Goal: Find specific page/section: Find specific page/section

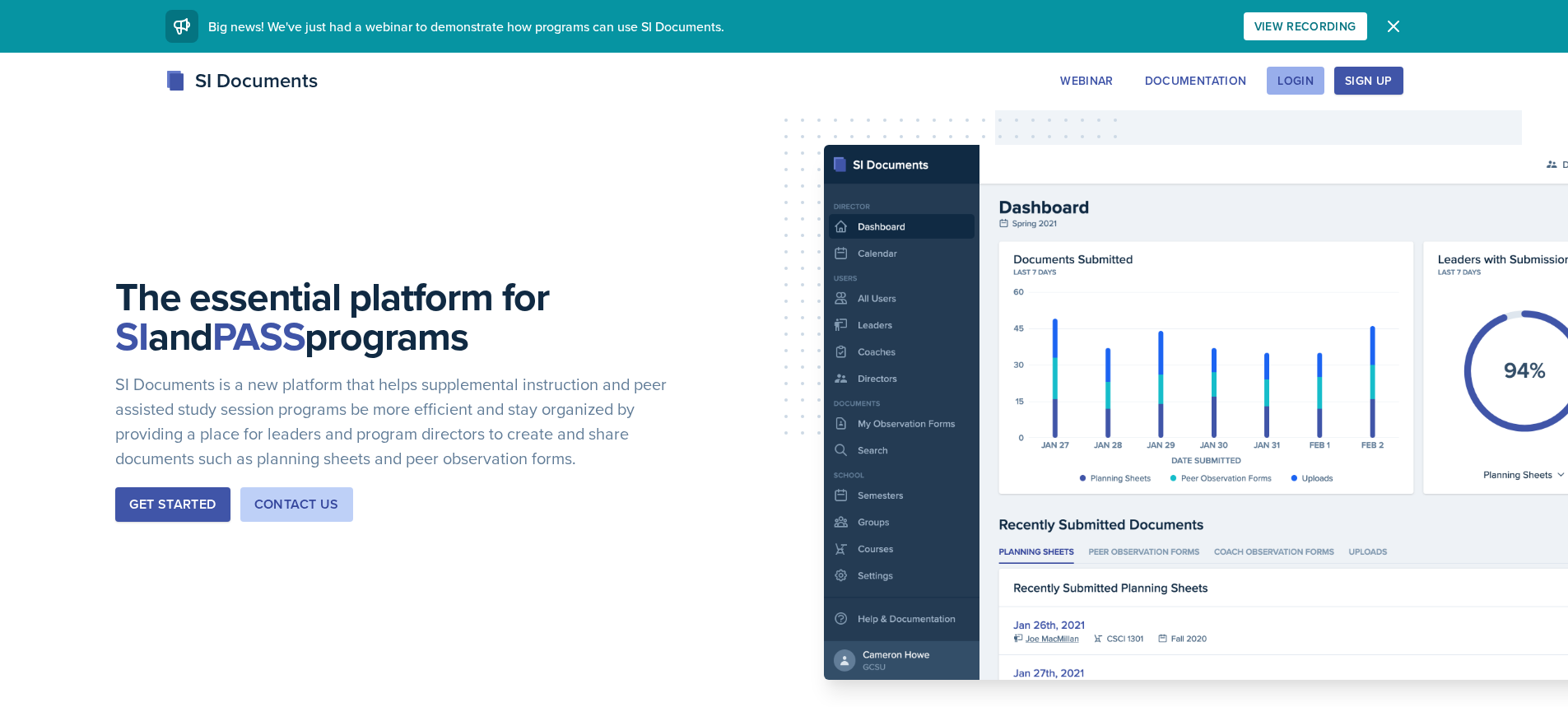
click at [1289, 70] on button "Login" at bounding box center [1295, 81] width 58 height 28
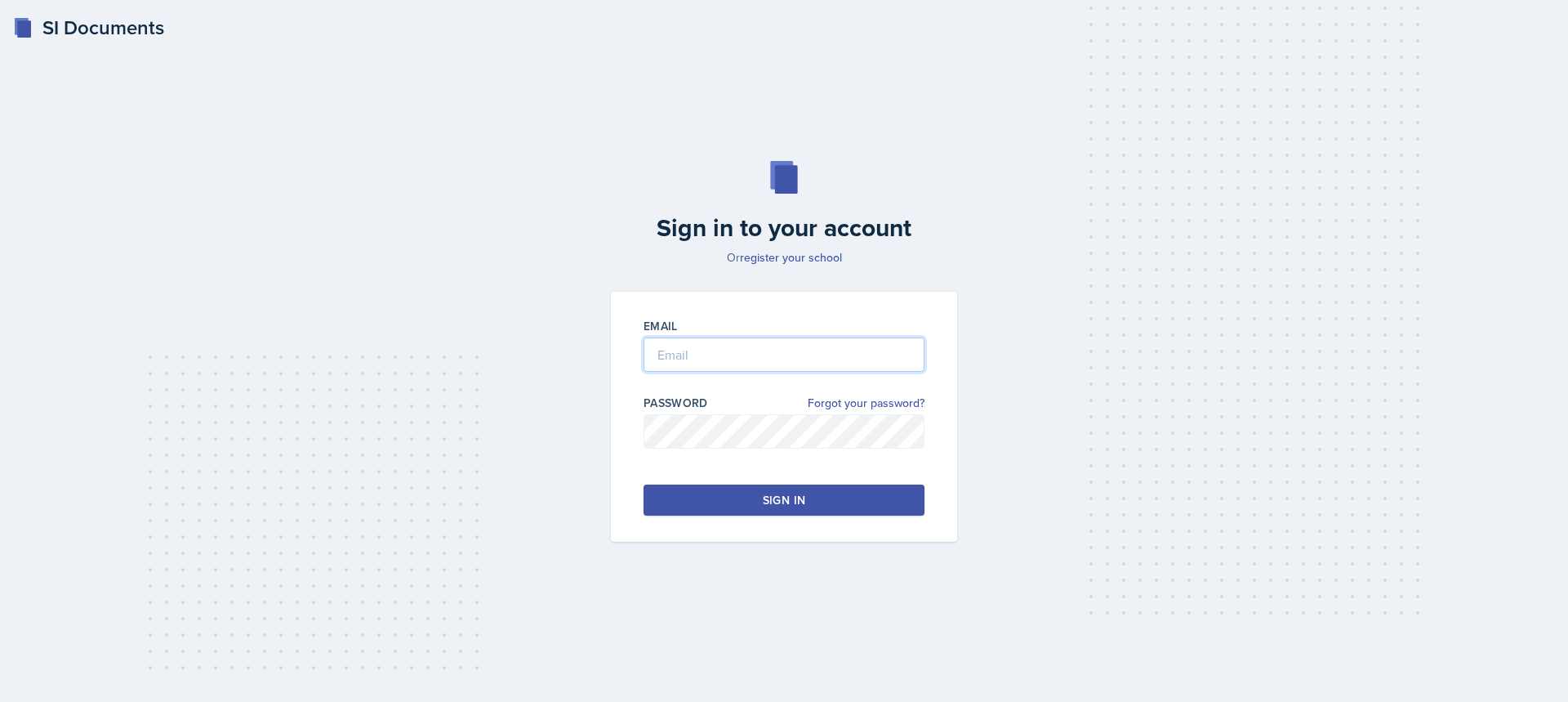
drag, startPoint x: 766, startPoint y: 346, endPoint x: 763, endPoint y: 355, distance: 9.5
click at [763, 346] on input "email" at bounding box center [784, 355] width 281 height 34
type input "[EMAIL_ADDRESS][DOMAIN_NAME]"
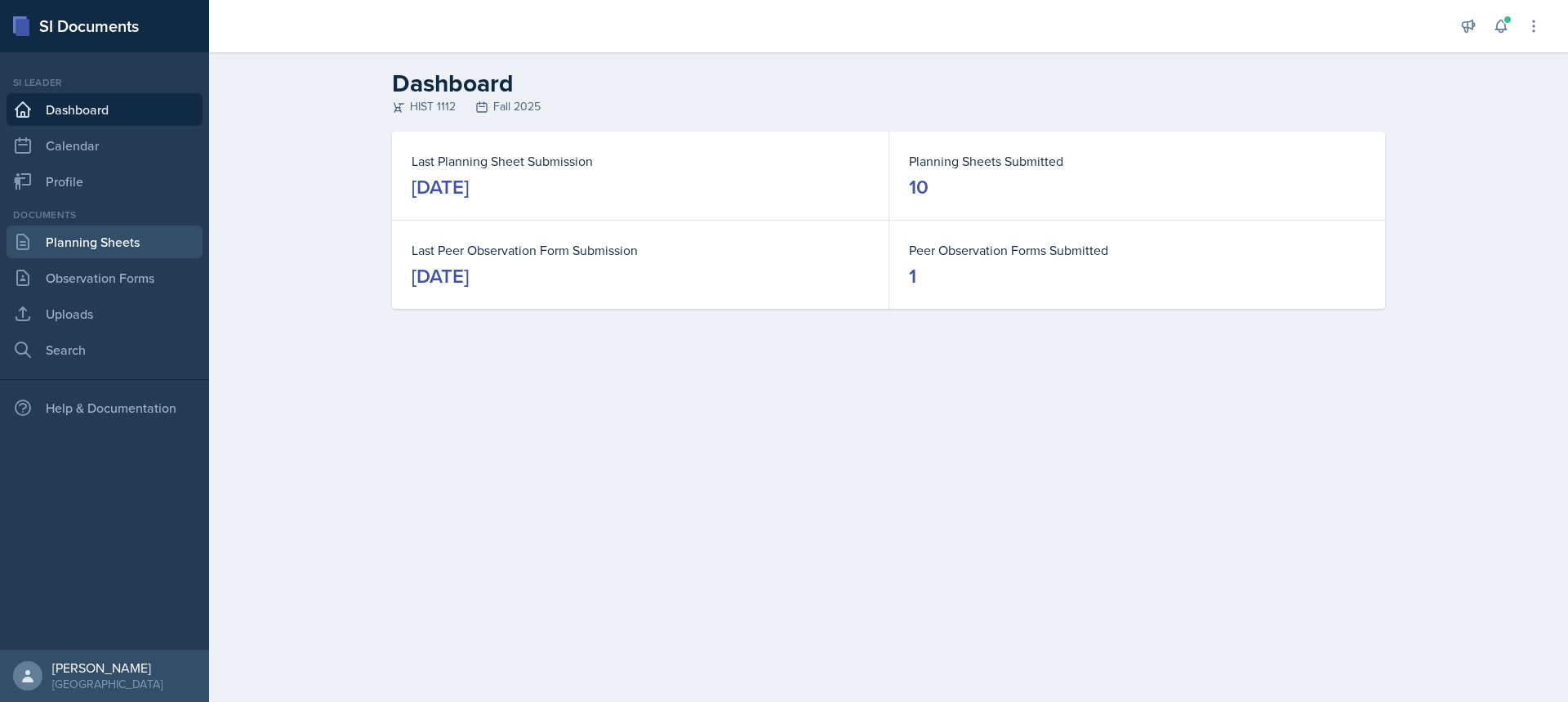
click at [110, 241] on link "Planning Sheets" at bounding box center [104, 242] width 196 height 33
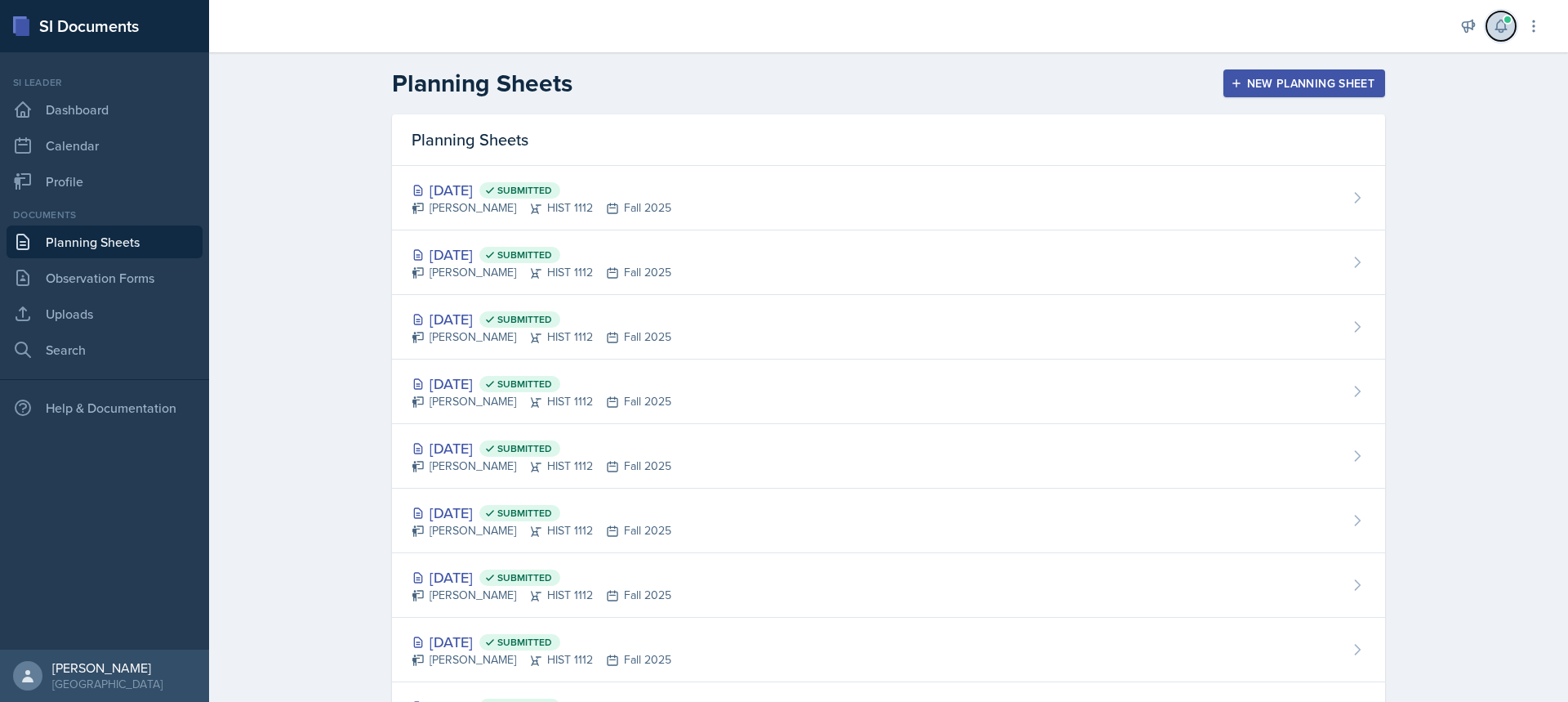
click at [1513, 33] on button at bounding box center [1502, 26] width 30 height 30
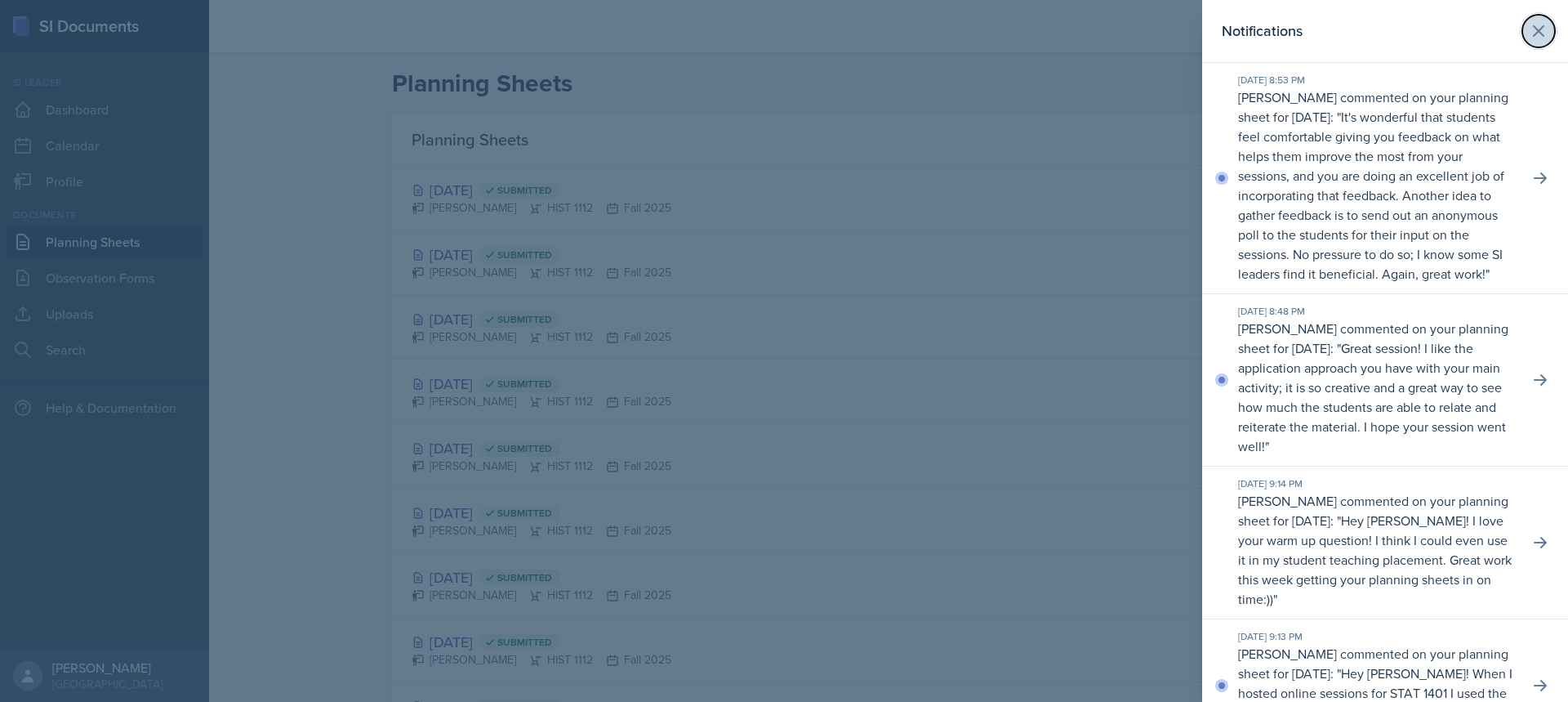
click at [1534, 28] on icon at bounding box center [1539, 31] width 10 height 10
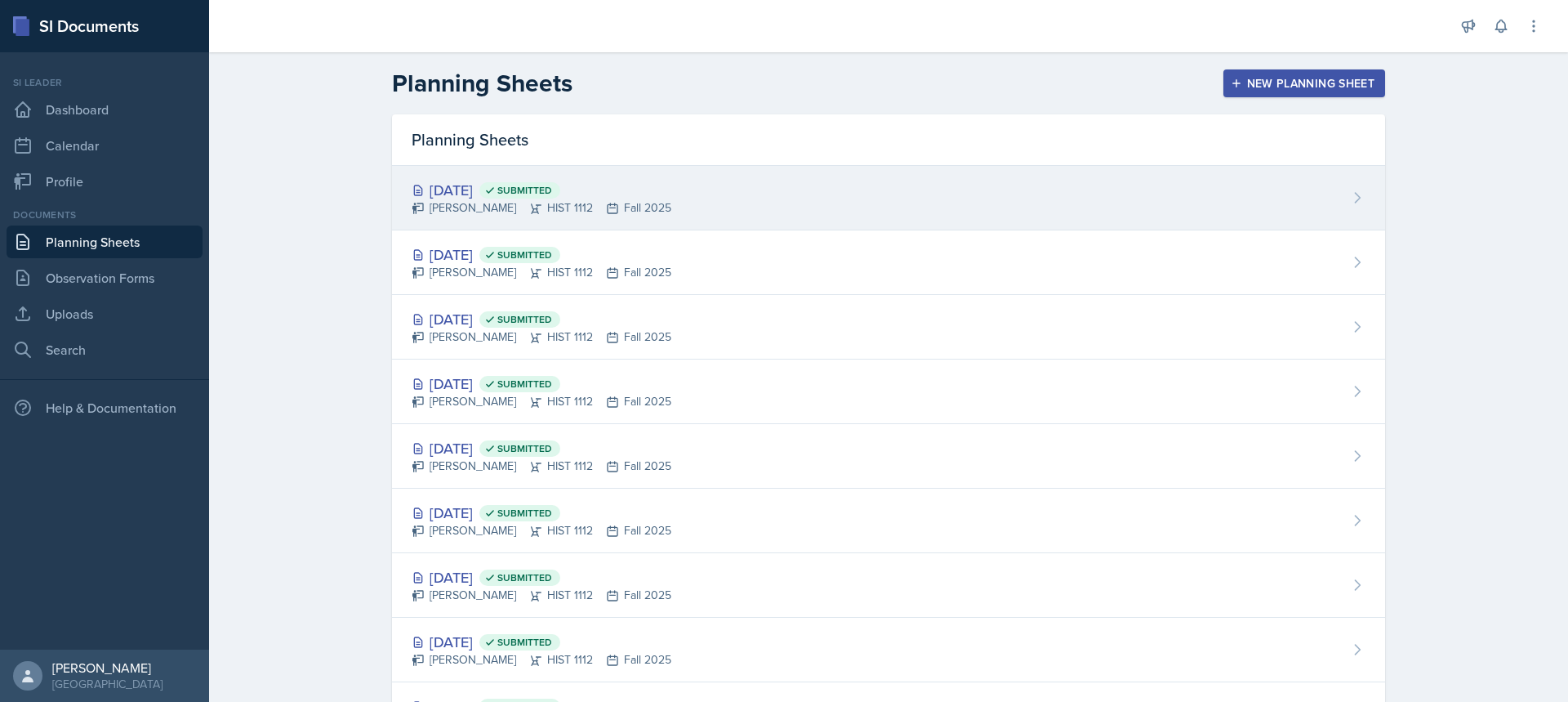
click at [767, 202] on div "[DATE] Submitted [PERSON_NAME] HIST 1112 Fall 2025" at bounding box center [889, 198] width 993 height 65
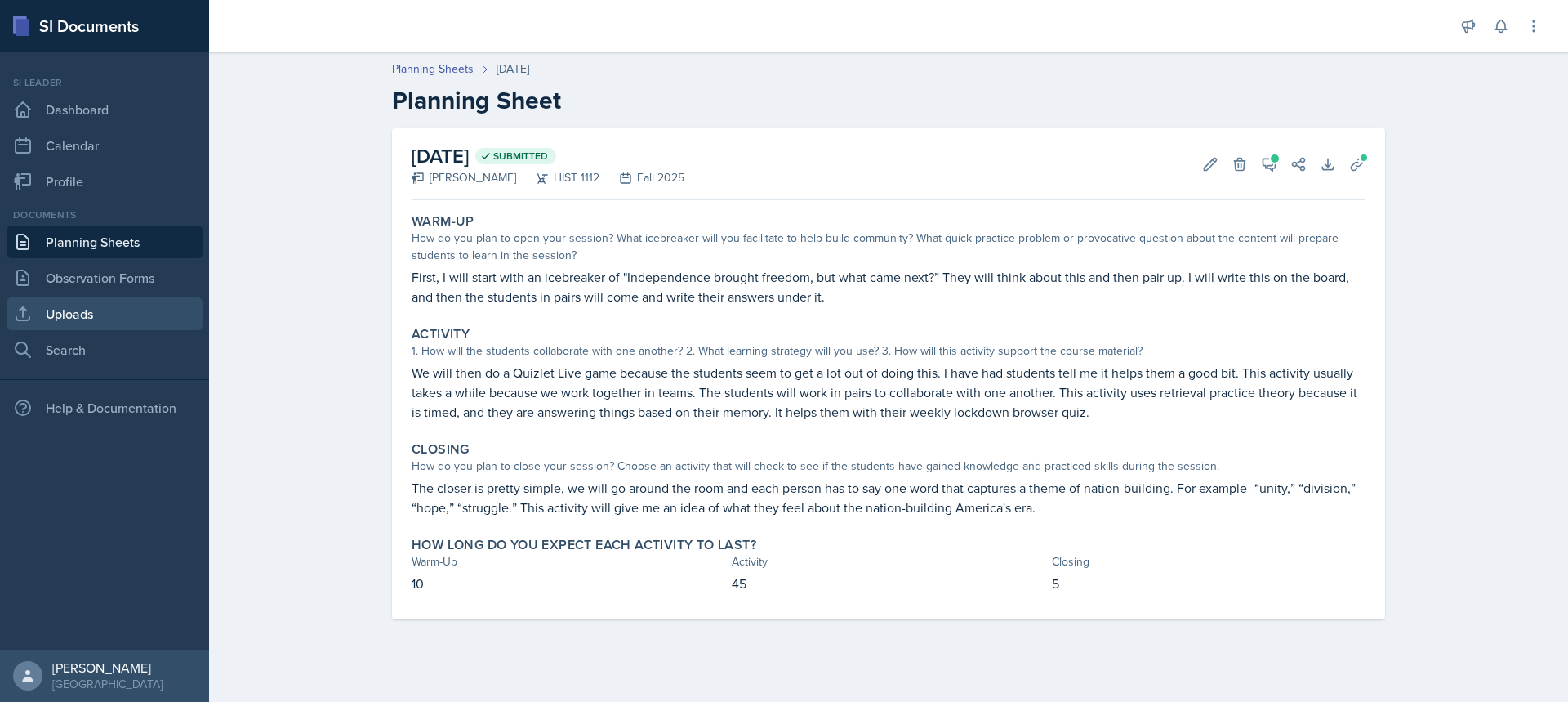
click at [97, 320] on link "Uploads" at bounding box center [104, 314] width 196 height 33
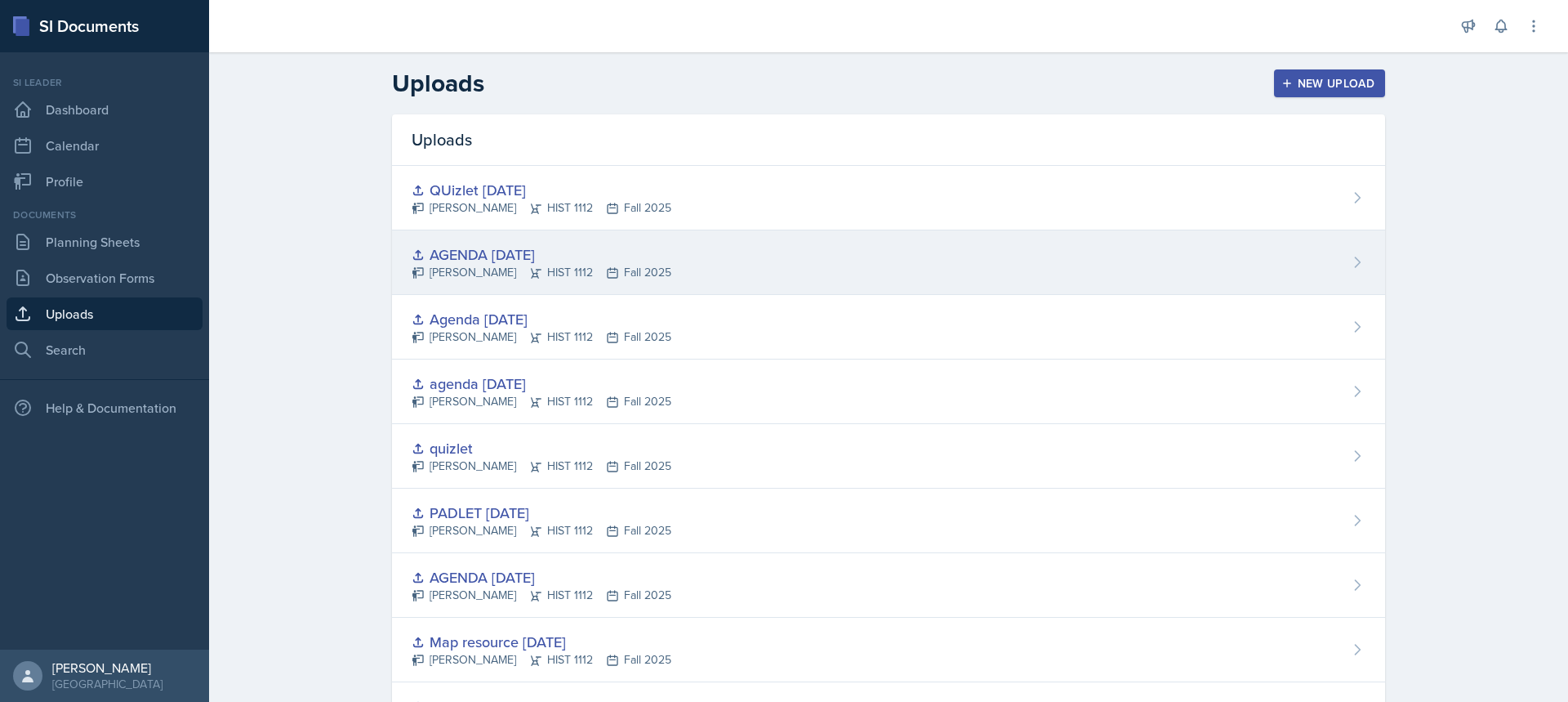
click at [690, 263] on div "AGENDA [DATE] [PERSON_NAME] HIST 1112 Fall 2025" at bounding box center [889, 263] width 993 height 65
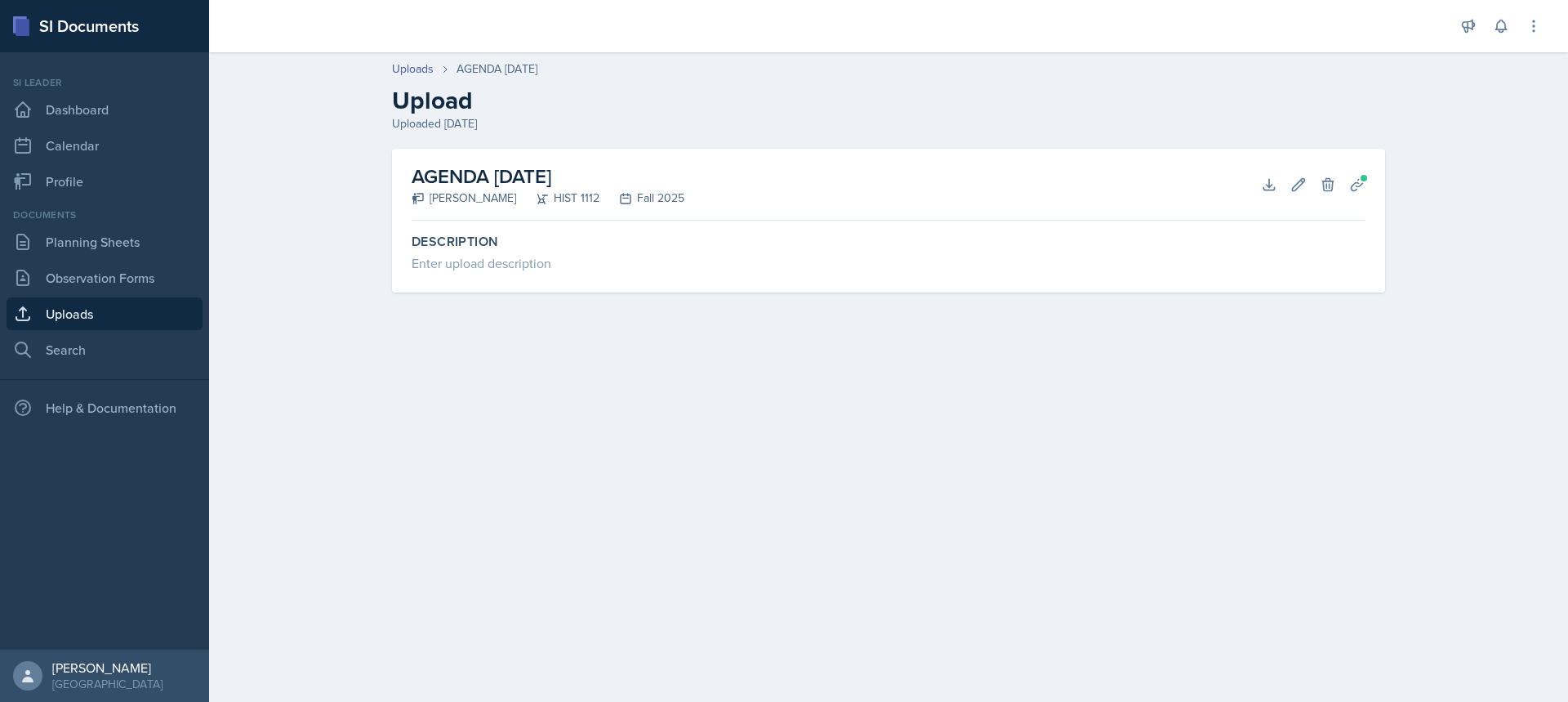
click at [513, 173] on h2 "AGENDA [DATE]" at bounding box center [548, 177] width 273 height 30
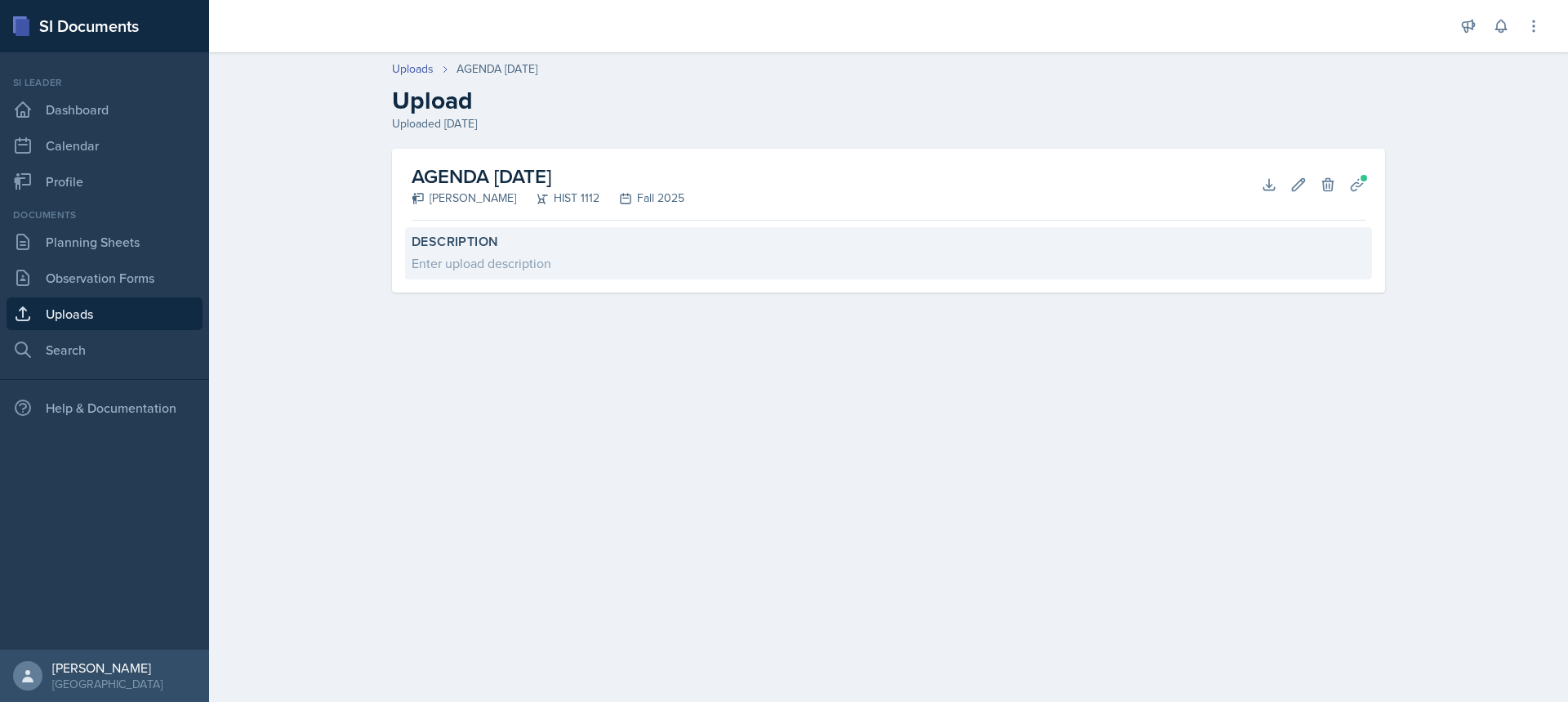
click at [435, 243] on label "Description" at bounding box center [888, 242] width 954 height 16
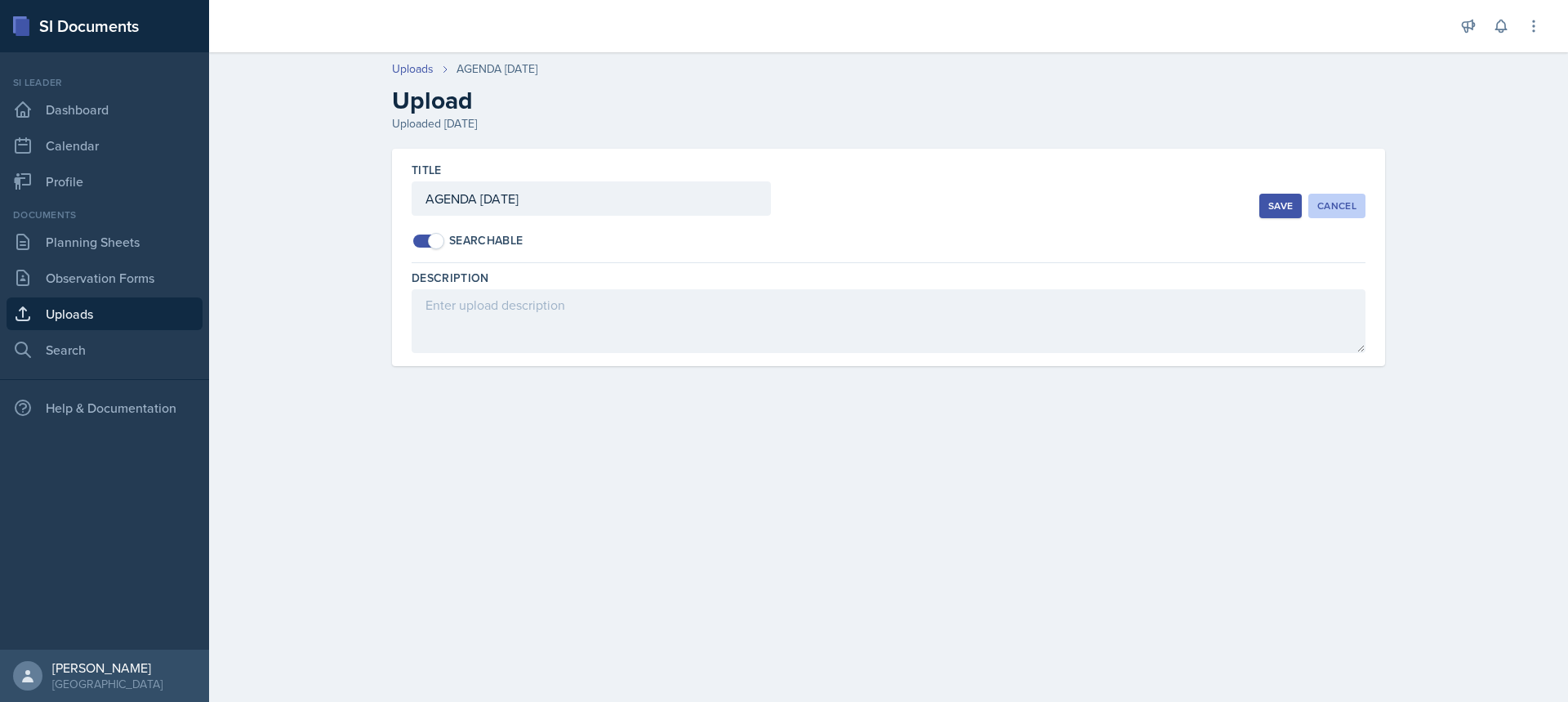
click at [1333, 211] on div "Cancel" at bounding box center [1337, 206] width 39 height 13
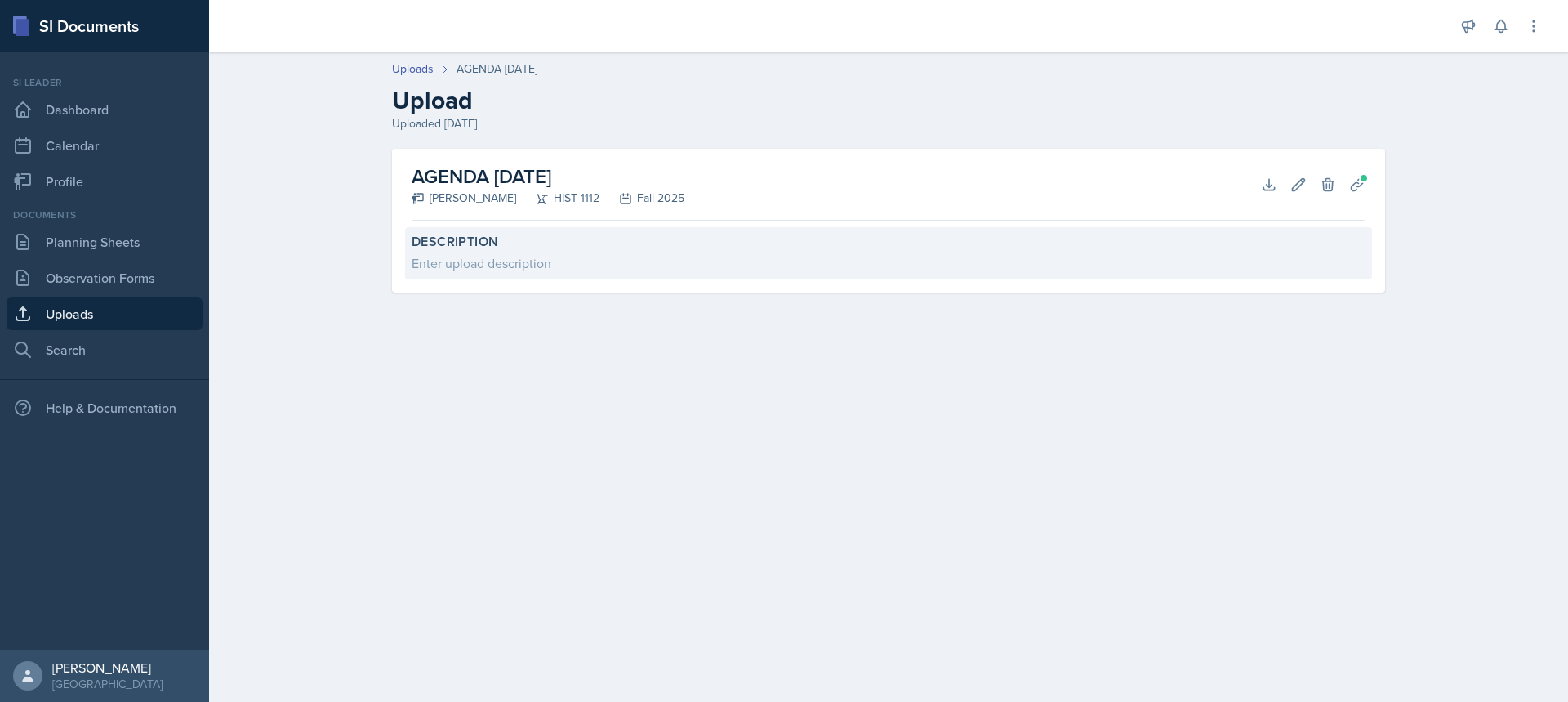
click at [504, 268] on div "Enter upload description" at bounding box center [888, 263] width 954 height 20
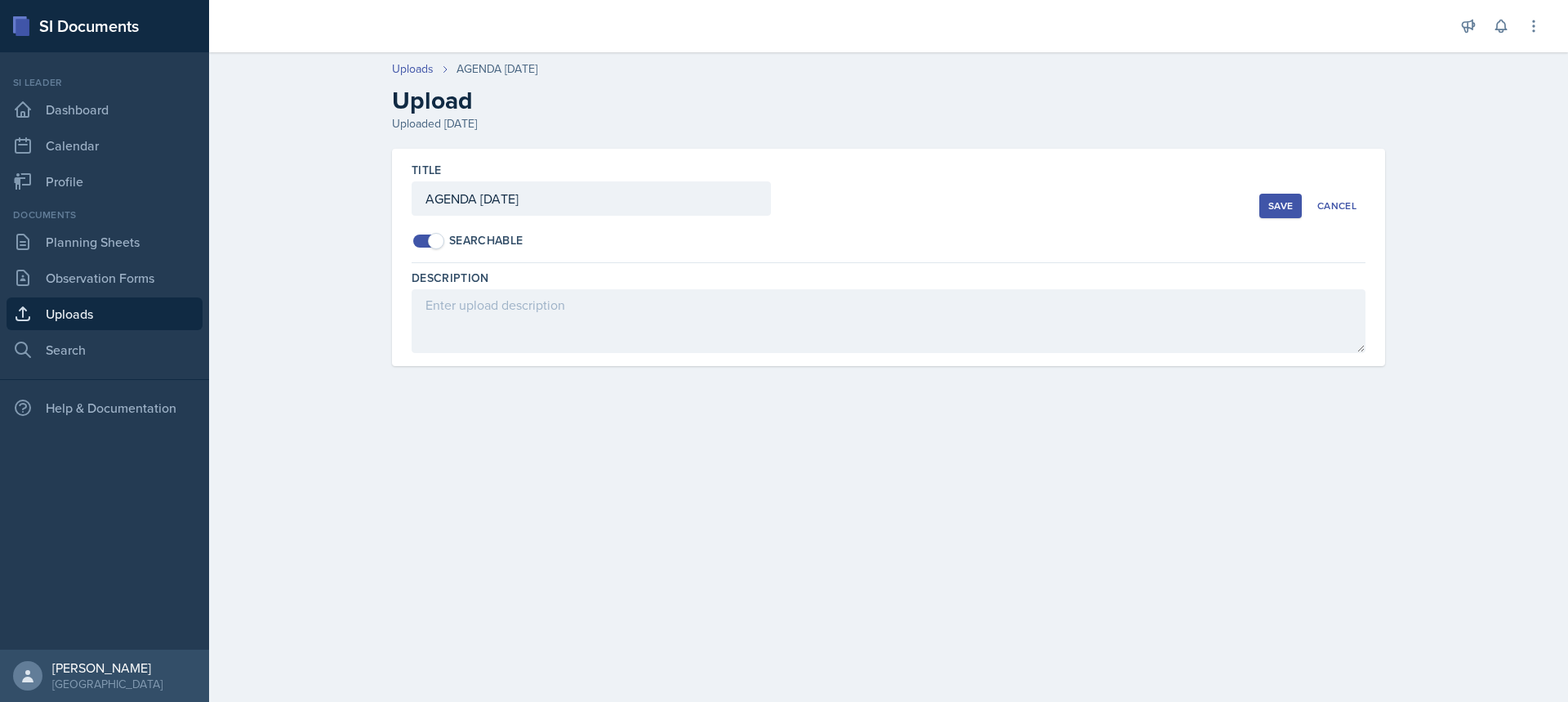
drag, startPoint x: 1336, startPoint y: 200, endPoint x: 1332, endPoint y: 214, distance: 14.6
click at [1337, 200] on div "Cancel" at bounding box center [1337, 206] width 39 height 13
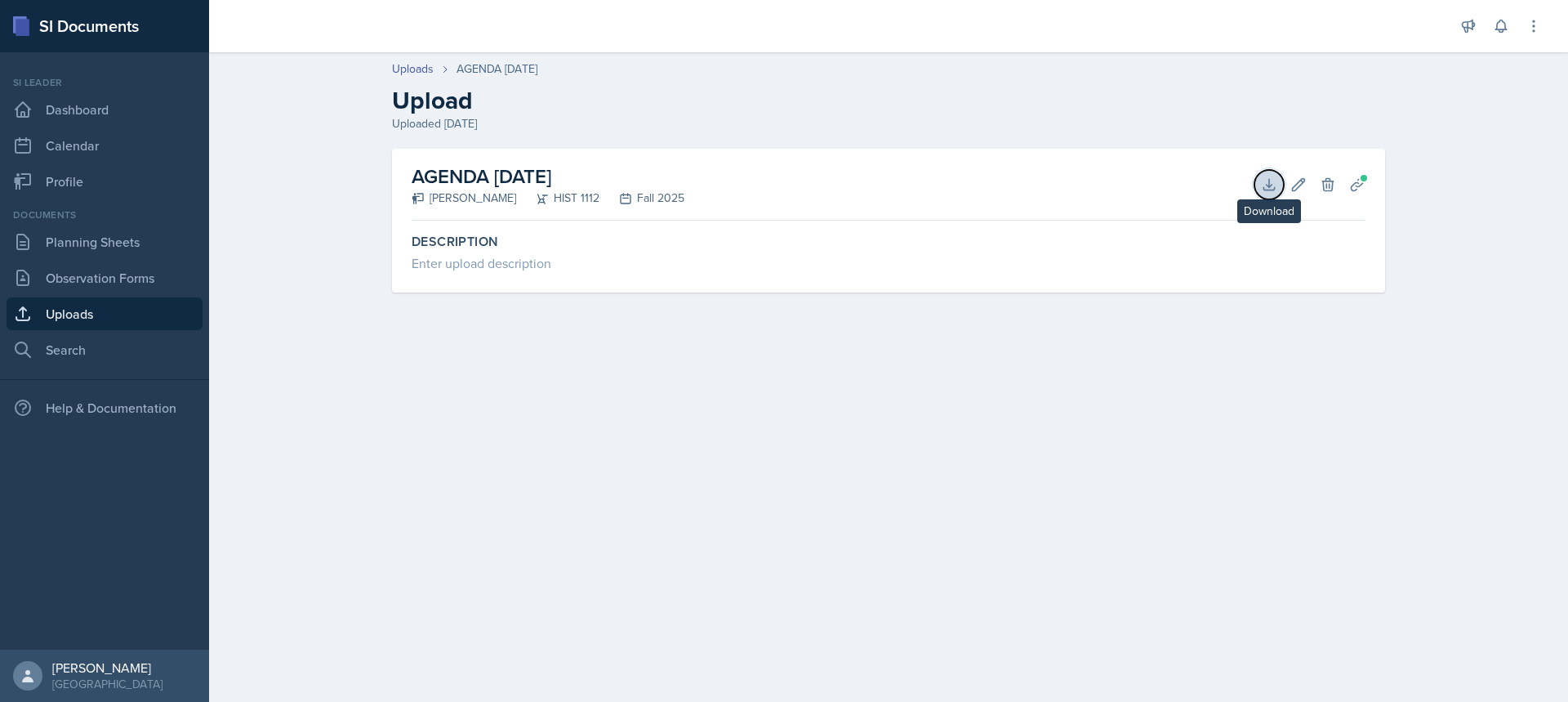
click at [1265, 183] on icon at bounding box center [1269, 185] width 16 height 16
click at [149, 247] on link "Planning Sheets" at bounding box center [104, 242] width 196 height 33
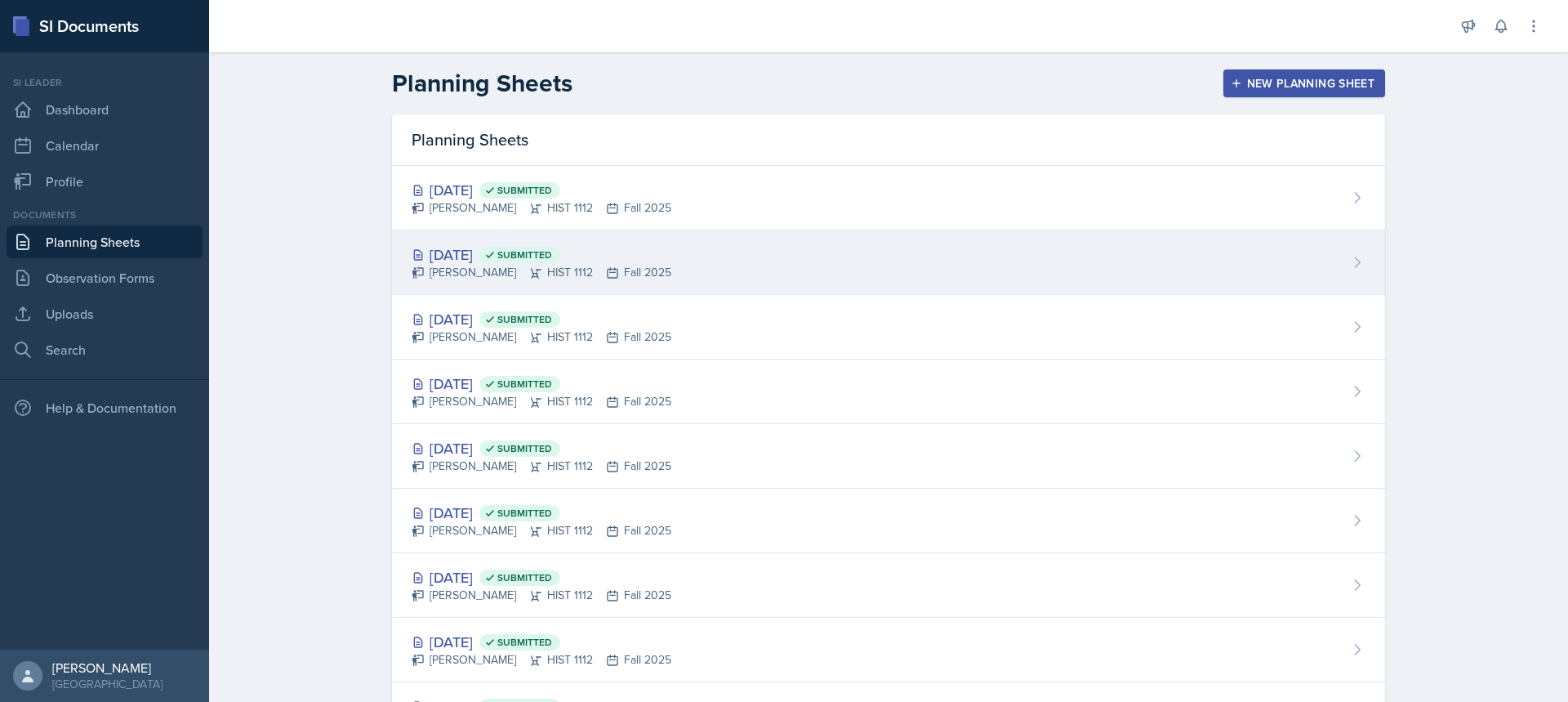
click at [552, 257] on span "Submitted" at bounding box center [525, 255] width 55 height 13
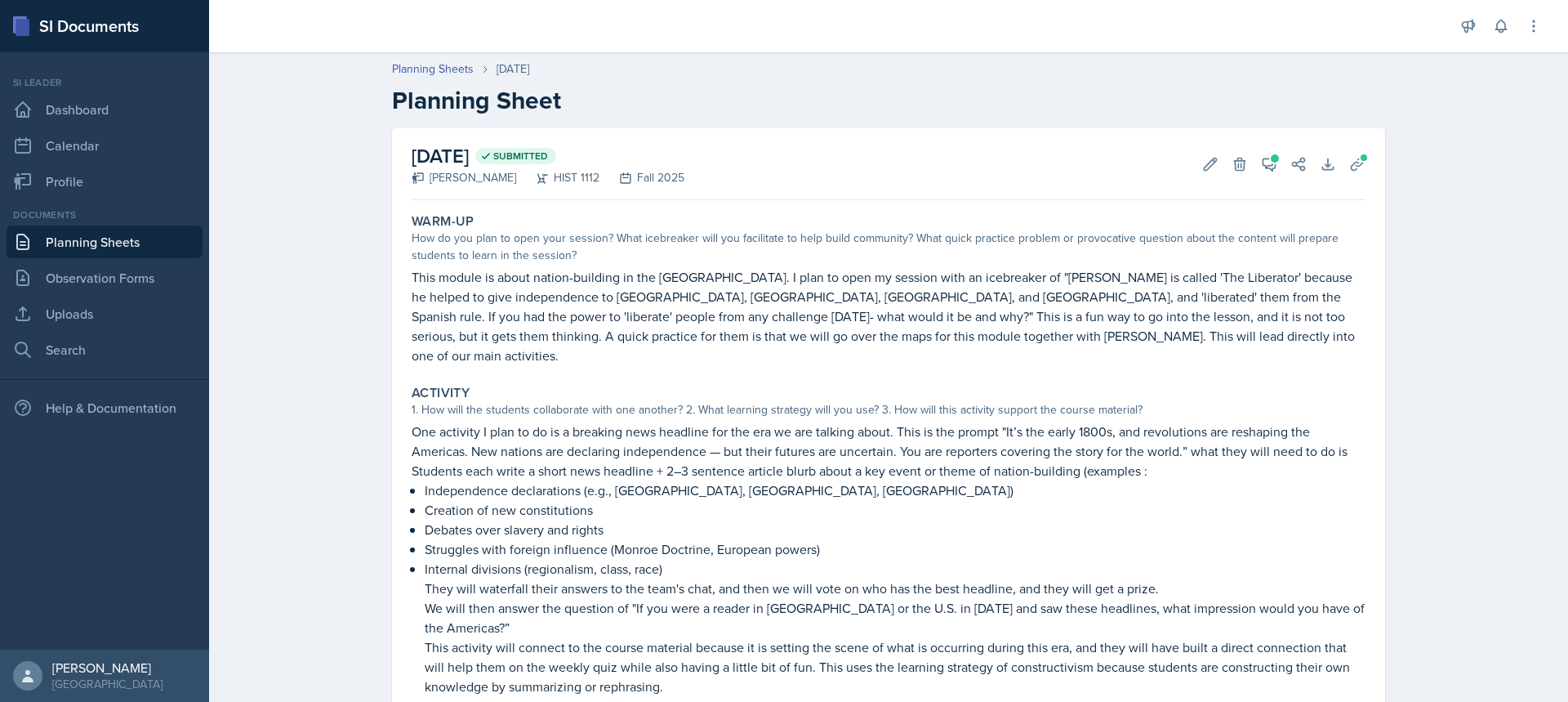
drag, startPoint x: 87, startPoint y: 242, endPoint x: 115, endPoint y: 241, distance: 28.0
click at [88, 242] on link "Planning Sheets" at bounding box center [104, 242] width 196 height 33
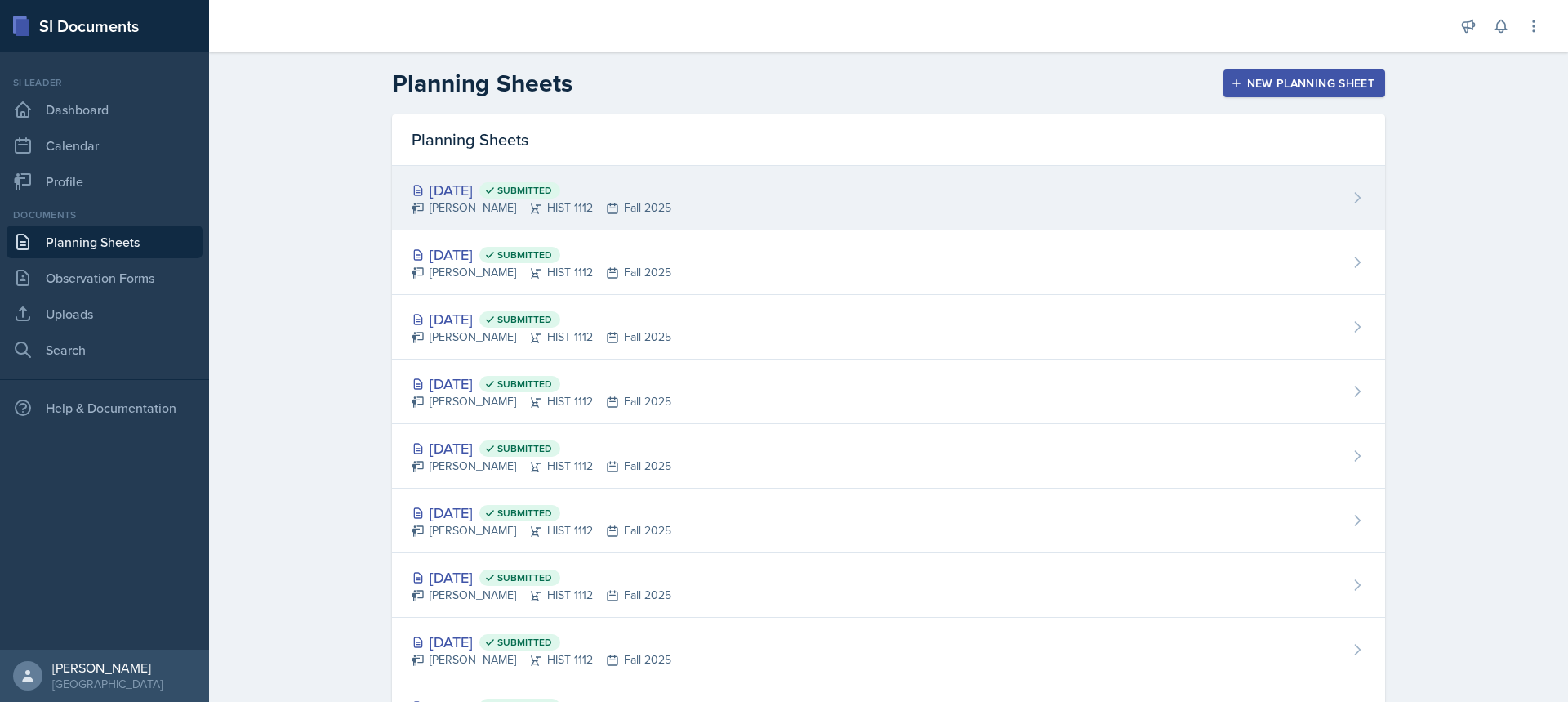
click at [679, 200] on div "[DATE] Submitted [PERSON_NAME] HIST 1112 Fall 2025" at bounding box center [889, 198] width 993 height 65
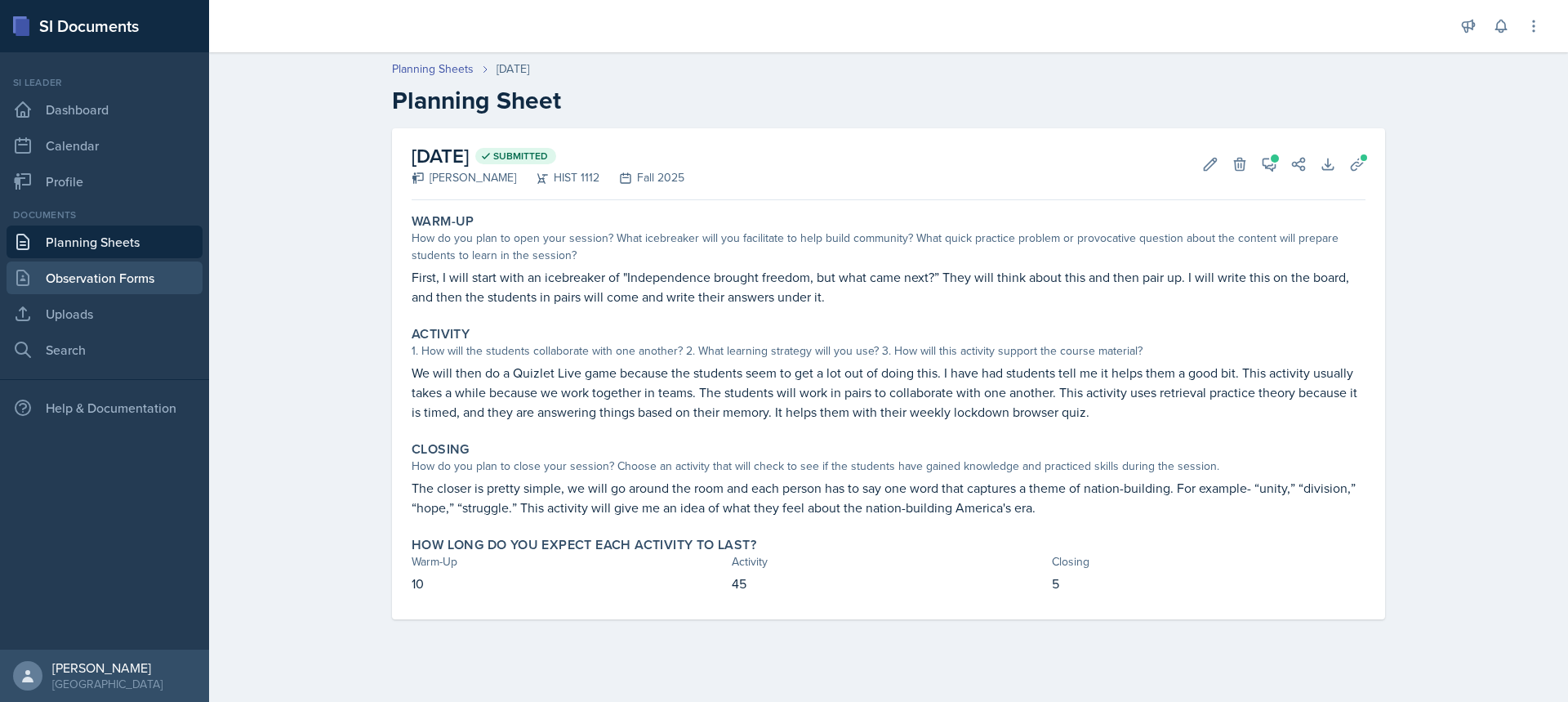
click at [87, 280] on link "Observation Forms" at bounding box center [104, 278] width 196 height 33
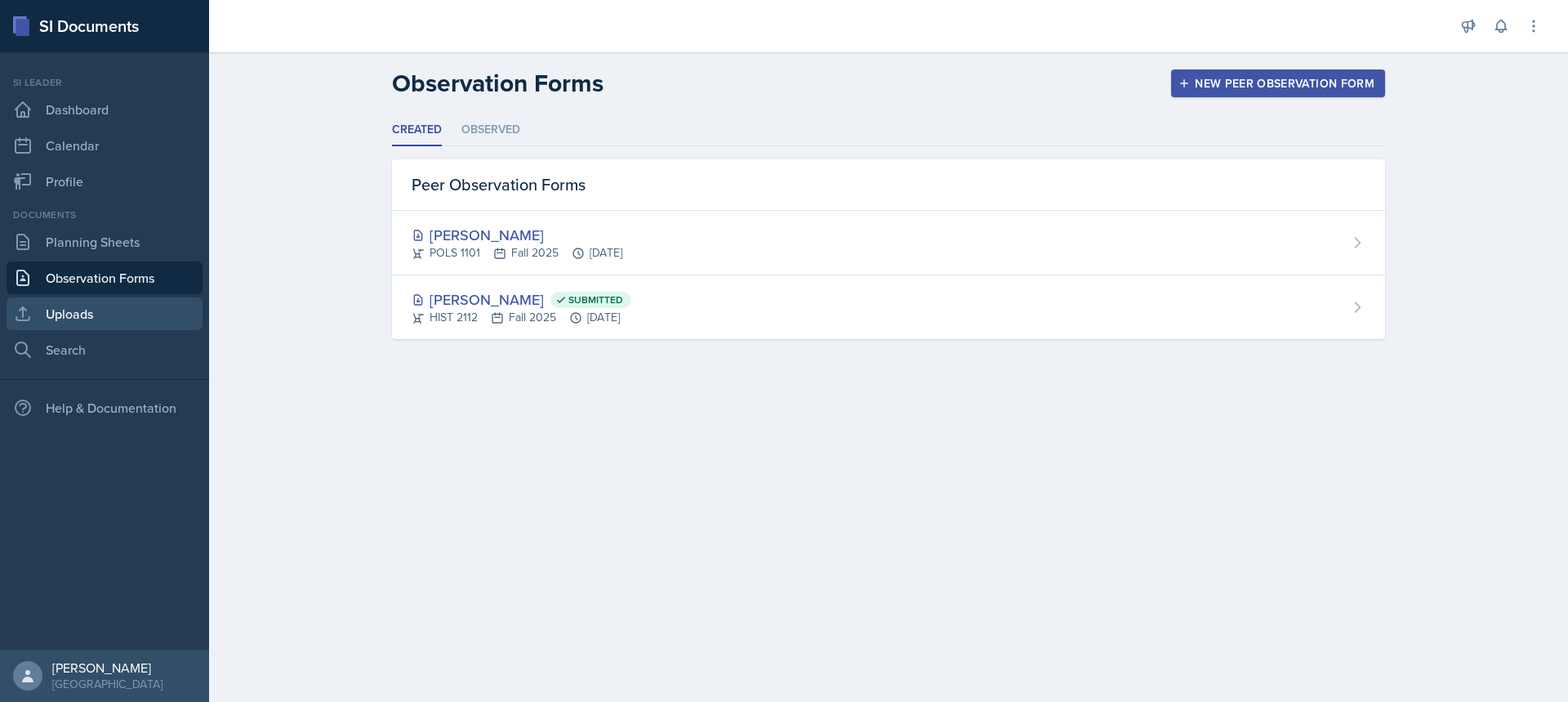
click at [92, 301] on link "Uploads" at bounding box center [104, 314] width 196 height 33
